Goal: Task Accomplishment & Management: Manage account settings

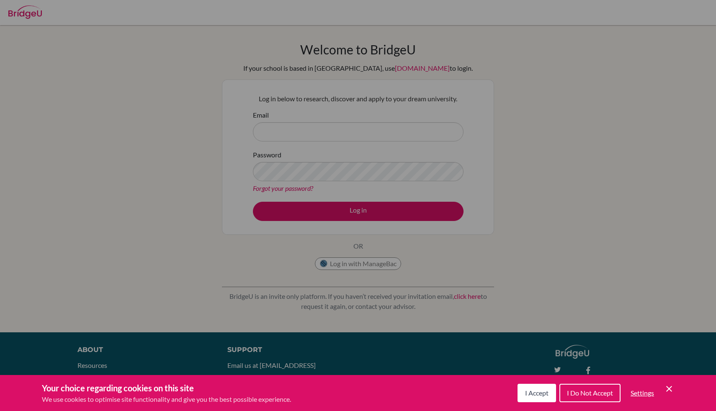
click at [547, 395] on span "I Accept" at bounding box center [536, 393] width 23 height 8
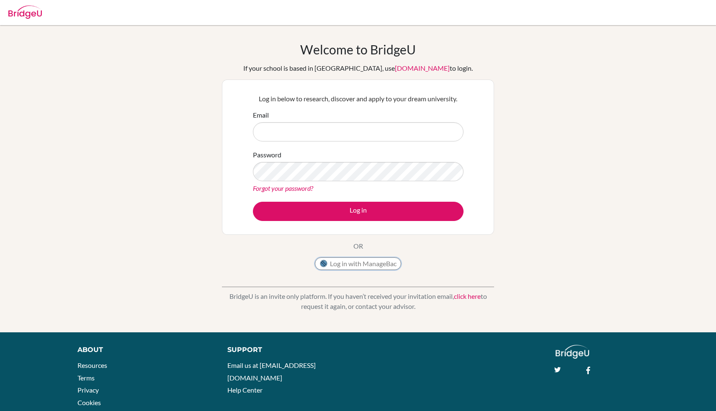
click at [339, 266] on button "Log in with ManageBac" at bounding box center [358, 264] width 86 height 13
click at [261, 117] on label "Email" at bounding box center [261, 115] width 16 height 10
click at [261, 122] on input "Email" at bounding box center [358, 131] width 211 height 19
type input "D"
type input "diab180090@diabstudents,com"
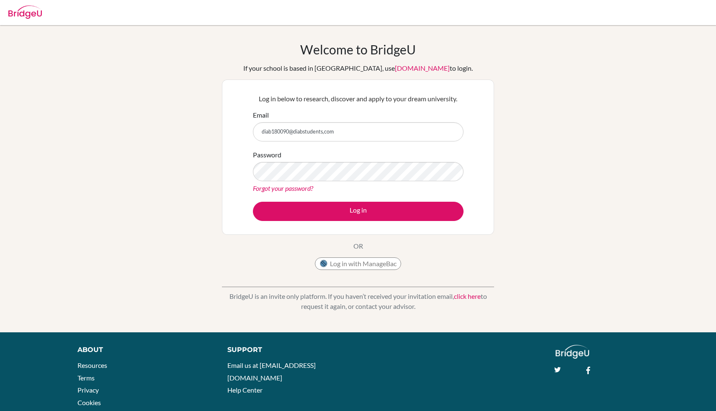
click at [278, 196] on form "Email diab180090@diabstudents,com Password Forgot your password? Log in" at bounding box center [358, 165] width 211 height 111
click at [278, 190] on link "Forgot your password?" at bounding box center [283, 188] width 60 height 8
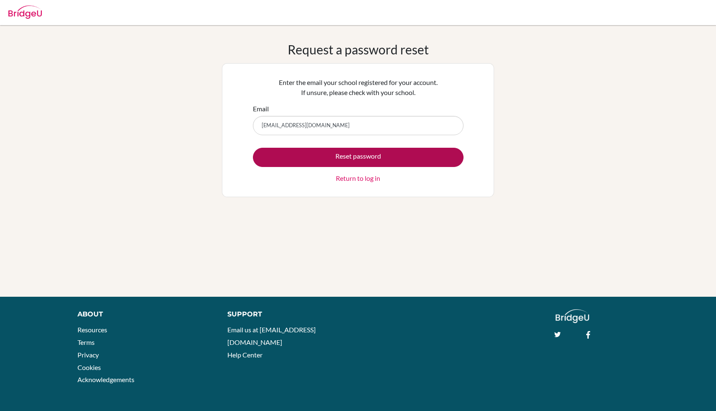
type input "diab180090@diabstudents.com"
click at [253, 148] on button "Reset password" at bounding box center [358, 157] width 211 height 19
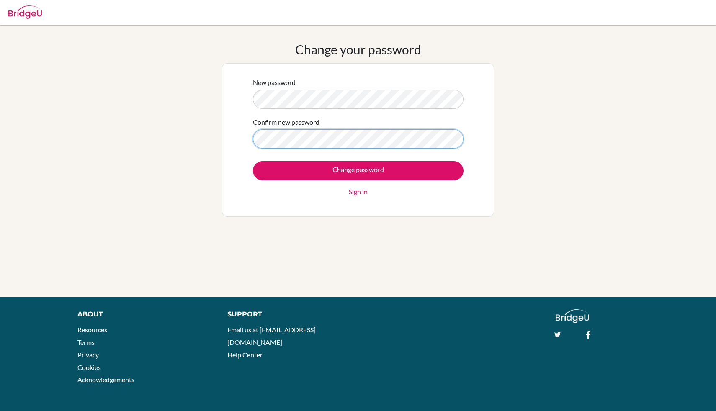
click at [253, 161] on input "Change password" at bounding box center [358, 170] width 211 height 19
